Goal: Book appointment/travel/reservation

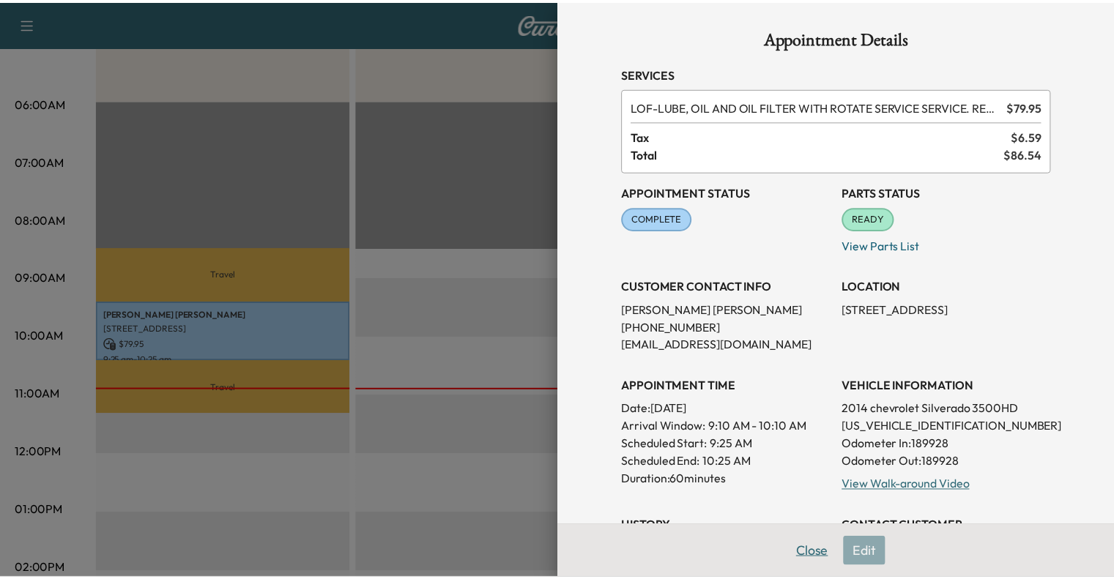
scroll to position [340, 0]
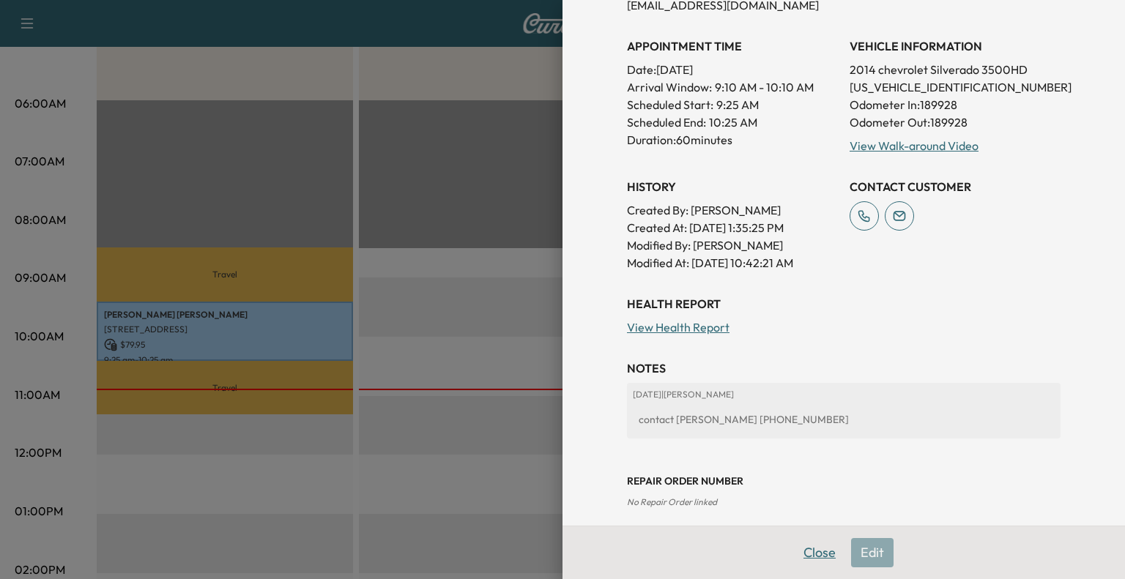
click at [797, 545] on button "Close" at bounding box center [819, 552] width 51 height 29
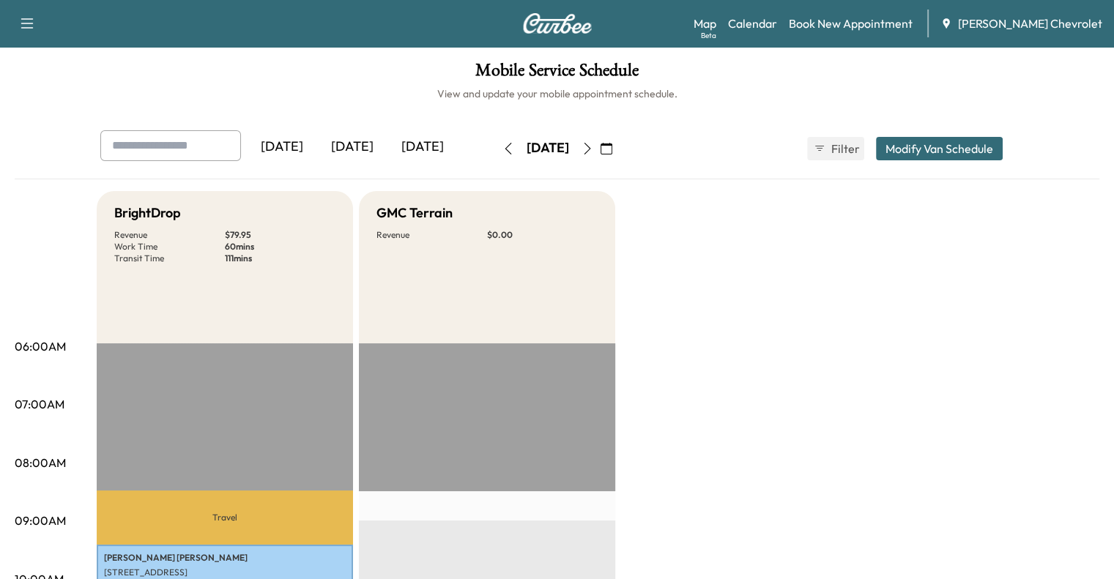
click at [600, 155] on button "button" at bounding box center [587, 148] width 25 height 23
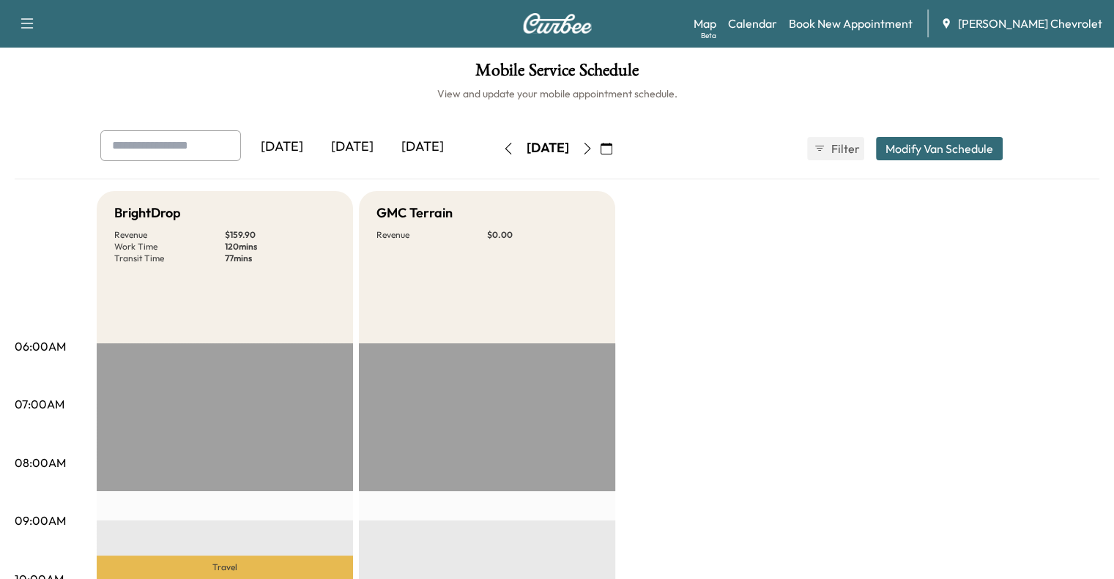
click at [662, 148] on div "Yesterday Today Tomorrow Friday, September 26 September 2025 S M T W T F S 31 1…" at bounding box center [557, 148] width 937 height 37
click at [612, 146] on icon "button" at bounding box center [606, 149] width 12 height 12
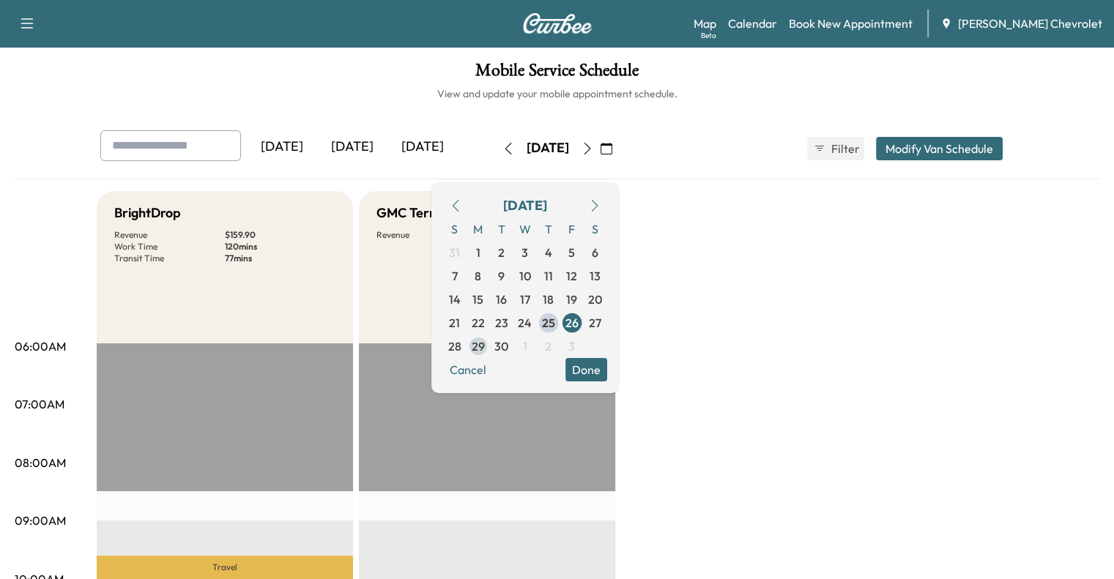
click at [485, 349] on span "29" at bounding box center [478, 347] width 13 height 18
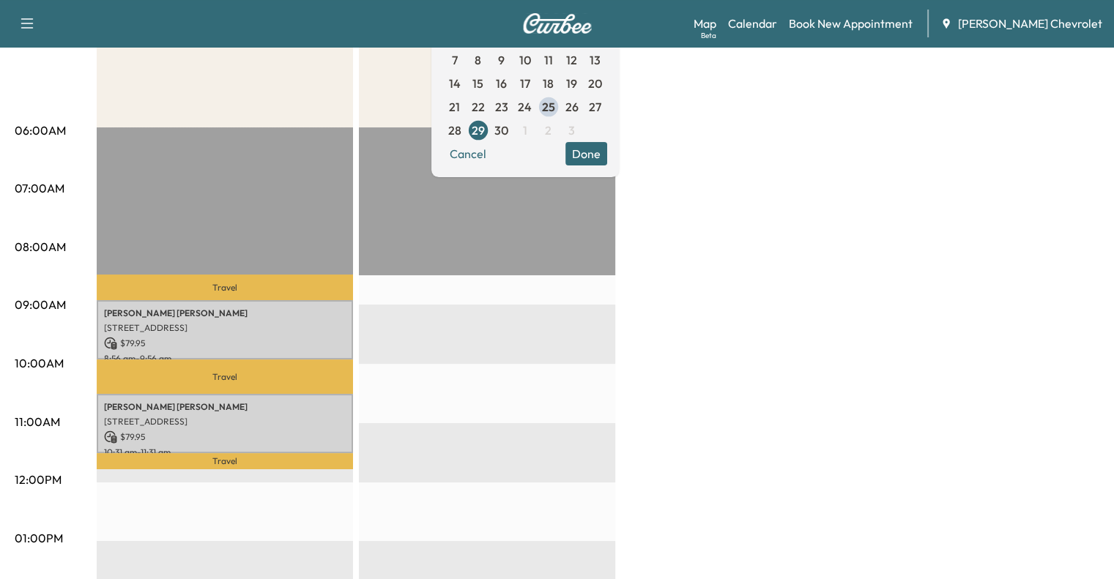
scroll to position [211, 0]
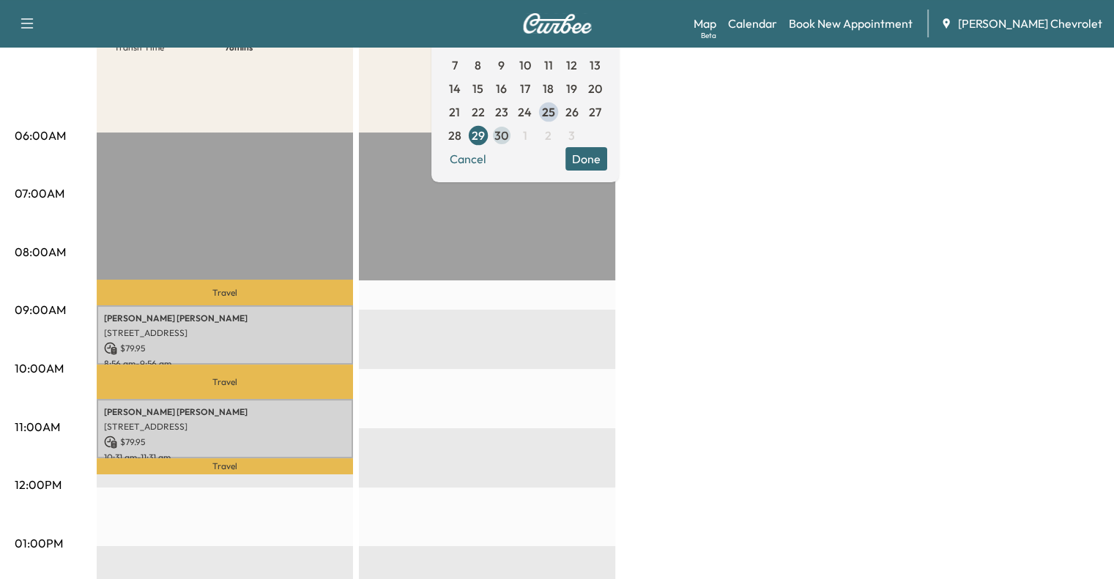
click at [513, 144] on span "30" at bounding box center [501, 135] width 23 height 23
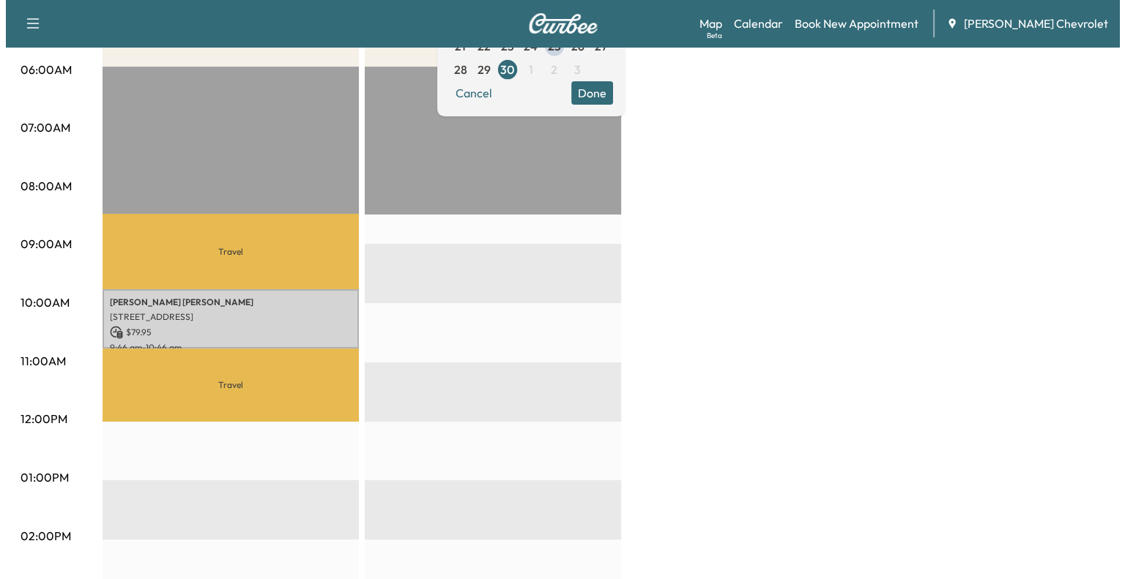
scroll to position [278, 0]
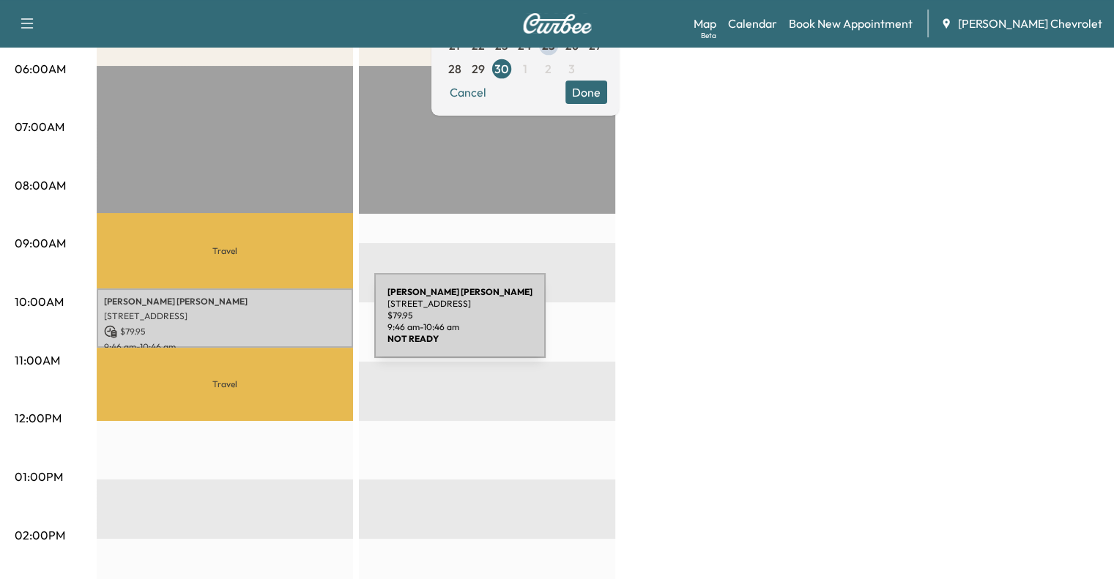
click at [264, 325] on p "$ 79.95" at bounding box center [225, 331] width 242 height 13
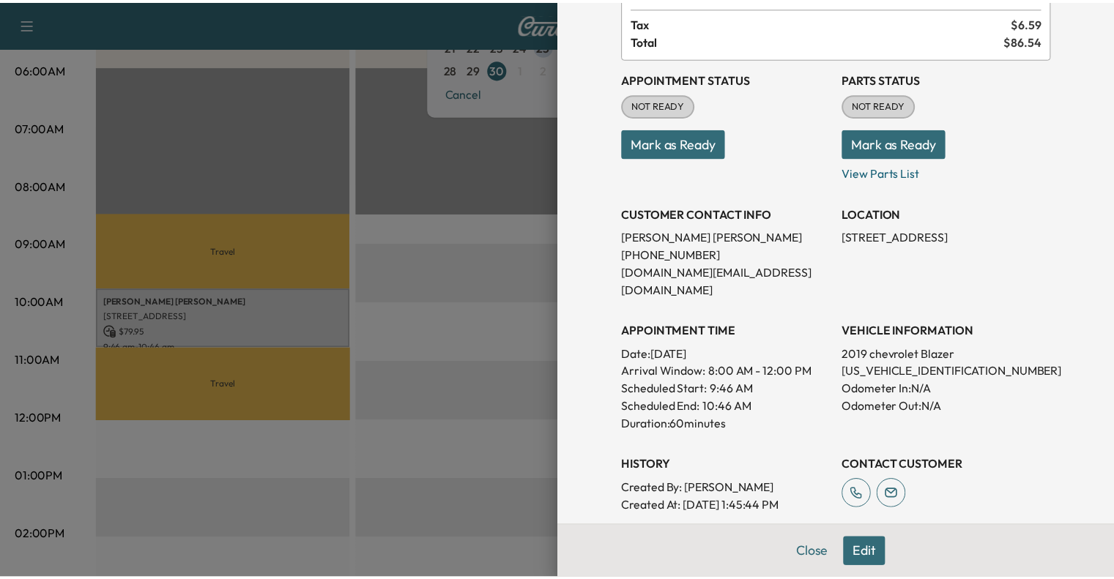
scroll to position [0, 0]
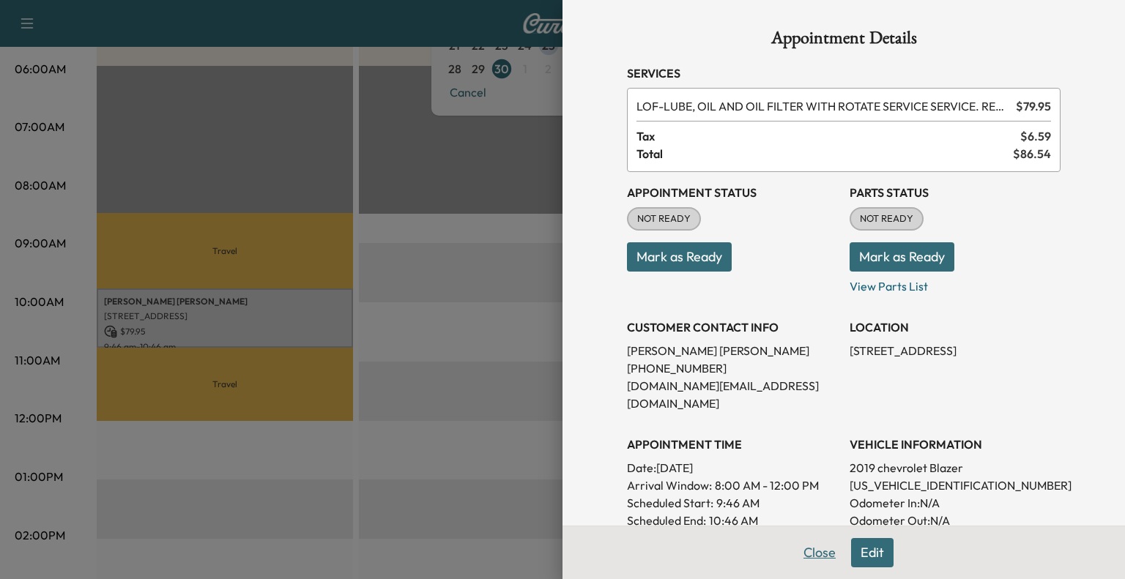
click at [807, 560] on button "Close" at bounding box center [819, 552] width 51 height 29
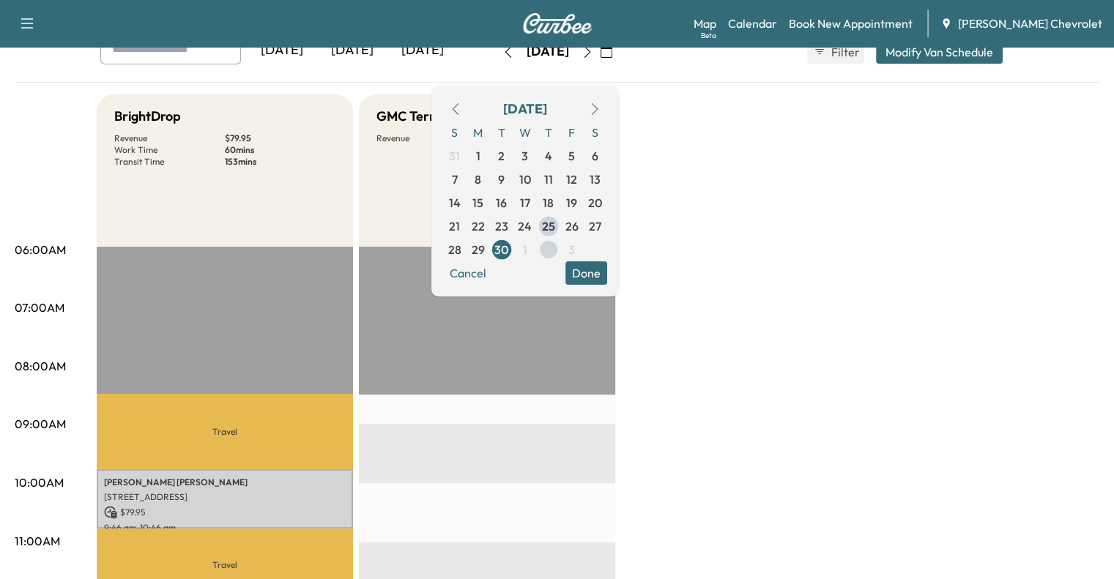
scroll to position [95, 0]
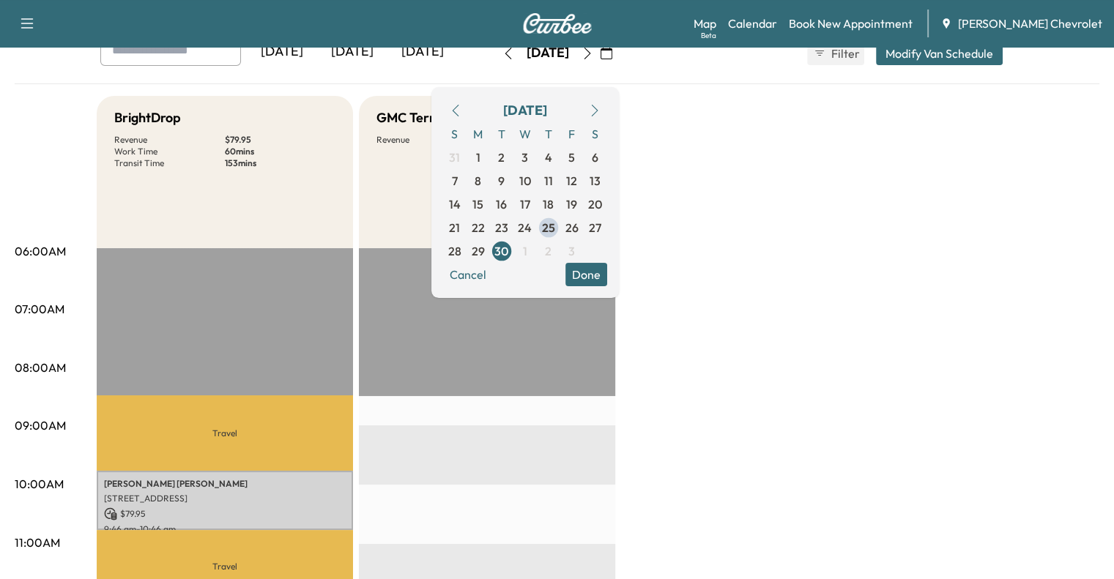
click at [600, 111] on icon "button" at bounding box center [595, 111] width 12 height 12
click at [537, 157] on span "1" at bounding box center [524, 157] width 23 height 23
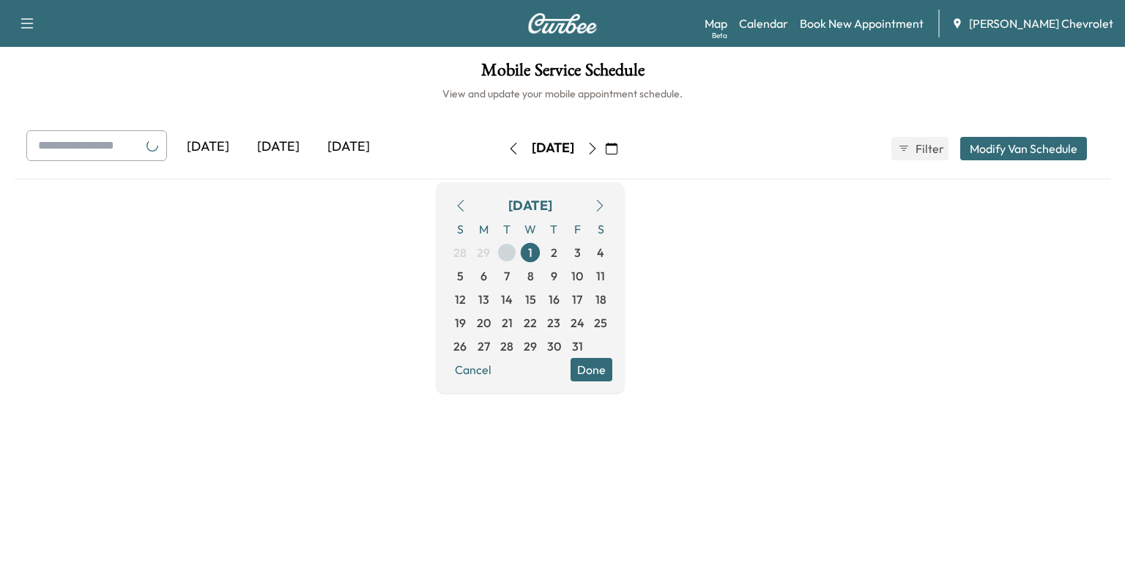
click at [514, 251] on span "30" at bounding box center [507, 253] width 14 height 18
click at [532, 350] on span "1" at bounding box center [530, 347] width 4 height 18
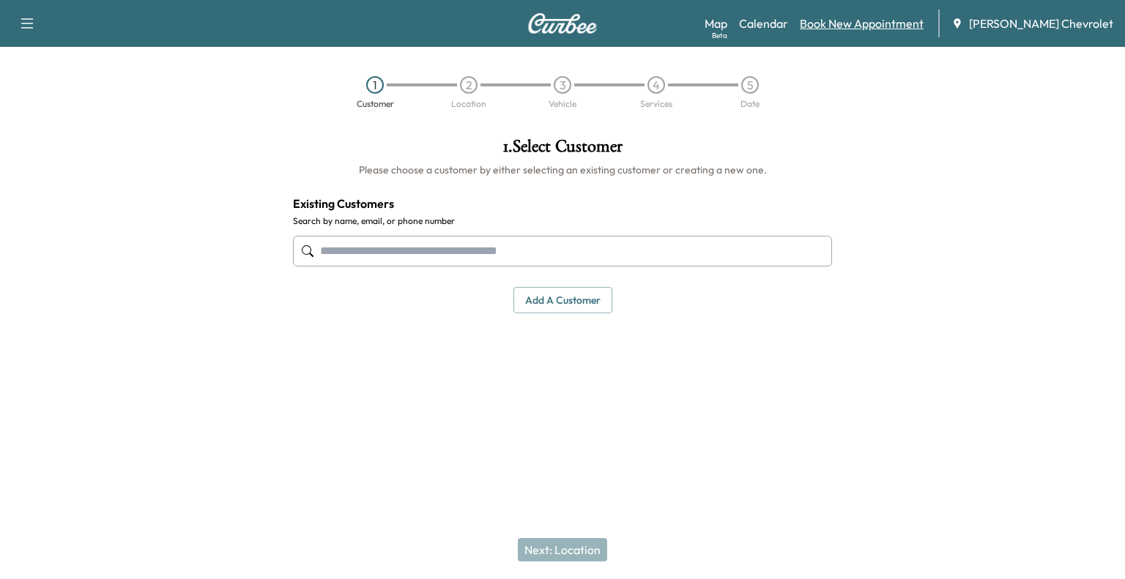
click at [904, 24] on link "Book New Appointment" at bounding box center [862, 24] width 124 height 18
click at [788, 27] on link "Calendar" at bounding box center [763, 24] width 49 height 18
